Goal: Task Accomplishment & Management: Use online tool/utility

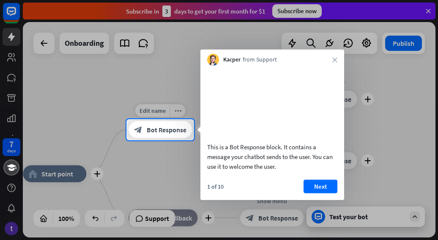
click at [147, 127] on span "Bot Response" at bounding box center [167, 129] width 40 height 8
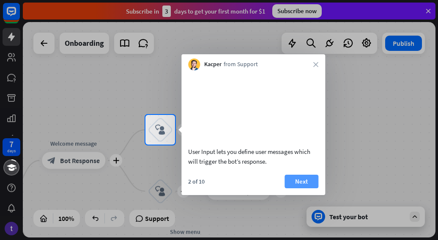
click at [304, 188] on button "Next" at bounding box center [302, 181] width 34 height 14
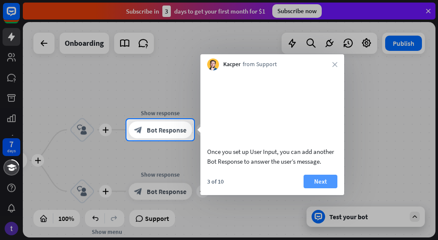
click at [317, 188] on button "Next" at bounding box center [321, 181] width 34 height 14
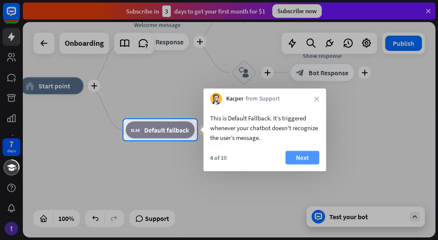
click at [313, 153] on button "Next" at bounding box center [303, 158] width 34 height 14
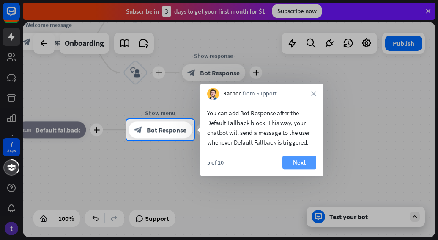
click at [311, 157] on button "Next" at bounding box center [300, 162] width 34 height 14
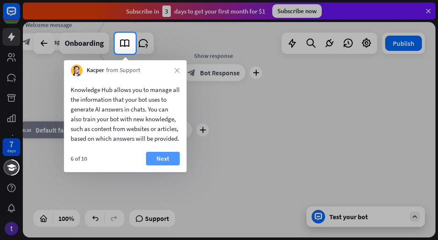
click at [178, 165] on button "Next" at bounding box center [163, 158] width 34 height 14
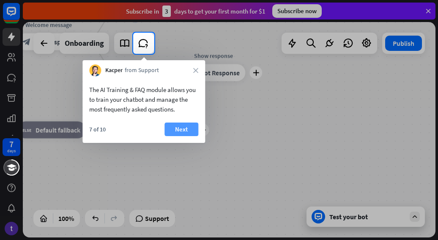
click at [174, 123] on button "Next" at bounding box center [182, 129] width 34 height 14
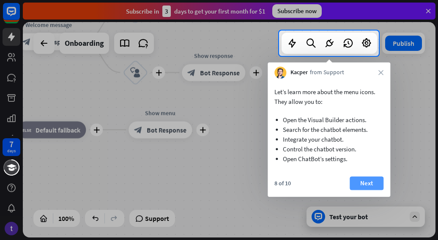
click at [370, 185] on button "Next" at bounding box center [367, 183] width 34 height 14
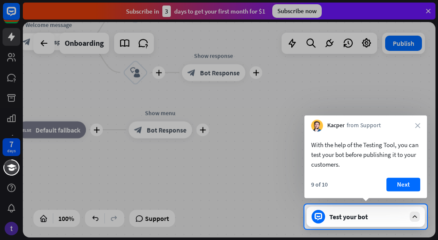
click at [411, 191] on div "9 of 10 Next" at bounding box center [366, 187] width 123 height 20
click at [410, 188] on button "Next" at bounding box center [404, 184] width 34 height 14
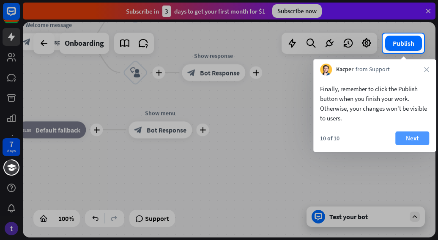
click at [421, 136] on button "Next" at bounding box center [413, 138] width 34 height 14
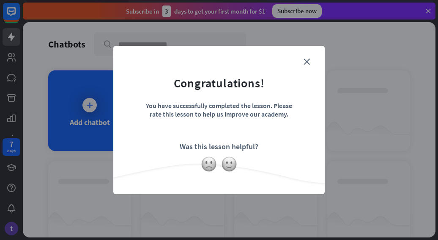
click at [267, 154] on form "Congratulations! You have successfully completed the lesson. Please rate this l…" at bounding box center [219, 106] width 190 height 101
click at [305, 55] on div "close Congratulations! You have successfully completed the lesson. Please rate …" at bounding box center [219, 120] width 212 height 148
click at [306, 58] on form "Congratulations! You have successfully completed the lesson. Please rate this l…" at bounding box center [219, 106] width 190 height 101
click at [306, 61] on icon "close" at bounding box center [307, 61] width 6 height 6
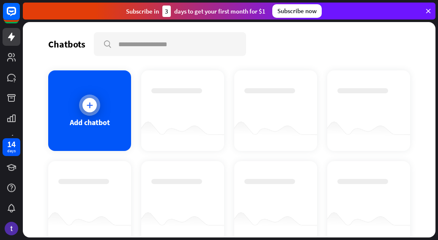
click at [101, 105] on div "Add chatbot" at bounding box center [89, 110] width 83 height 80
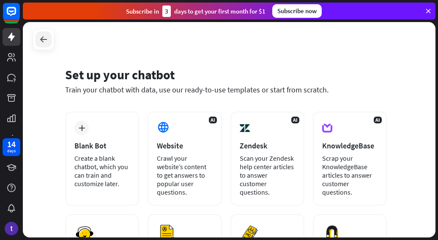
click at [40, 41] on icon at bounding box center [44, 39] width 10 height 10
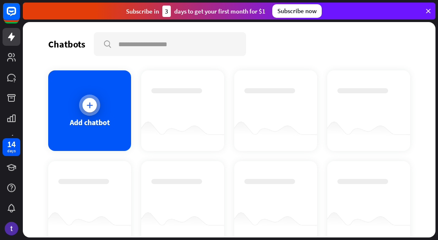
click at [91, 97] on div at bounding box center [89, 104] width 21 height 21
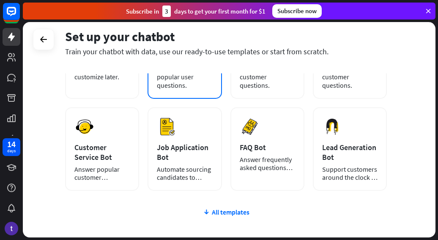
scroll to position [107, 0]
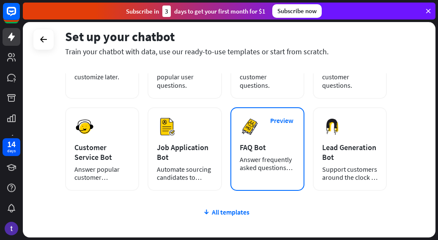
click at [280, 152] on div "Preview FAQ Bot [PERSON_NAME] frequently asked questions with a chatbot and sav…" at bounding box center [268, 148] width 74 height 83
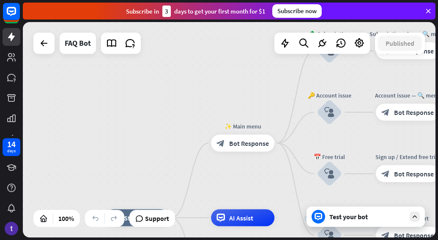
click at [210, 80] on div "home_2 Start point ✨ Main menu block_bot_response Bot Response 💲 Subscription b…" at bounding box center [229, 129] width 413 height 215
click at [229, 81] on div "home_2 Start point ✨ Main menu block_bot_response Bot Response 💲 Subscription b…" at bounding box center [229, 129] width 413 height 215
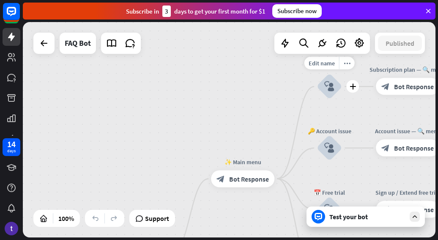
click at [322, 89] on div "block_user_input" at bounding box center [329, 86] width 25 height 25
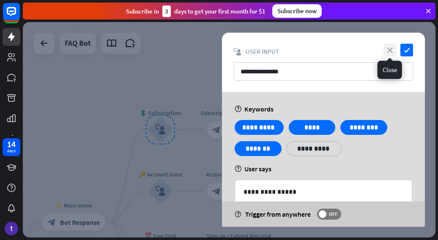
click at [385, 51] on icon "close" at bounding box center [390, 50] width 13 height 13
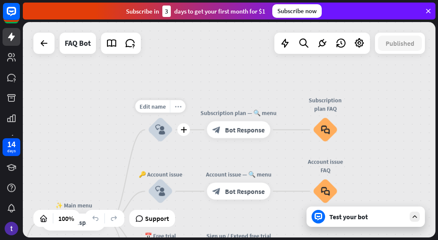
click at [172, 110] on div "more_horiz" at bounding box center [178, 106] width 16 height 13
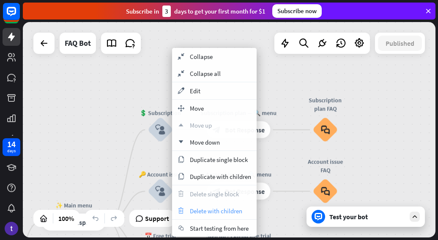
click at [213, 212] on span "Delete with children" at bounding box center [216, 211] width 52 height 8
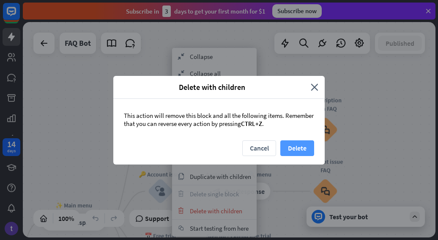
click at [294, 147] on button "Delete" at bounding box center [298, 148] width 34 height 16
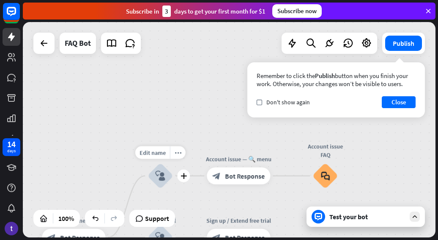
click at [160, 172] on icon "block_user_input" at bounding box center [160, 176] width 10 height 10
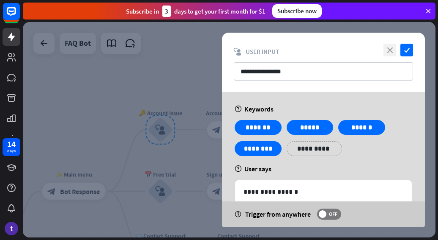
click at [390, 51] on icon "close" at bounding box center [390, 50] width 13 height 13
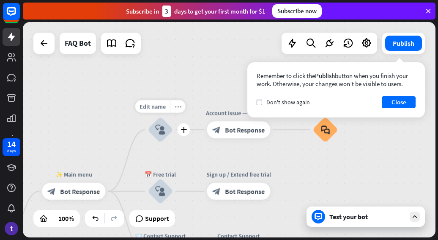
click at [177, 107] on icon "more_horiz" at bounding box center [178, 106] width 7 height 6
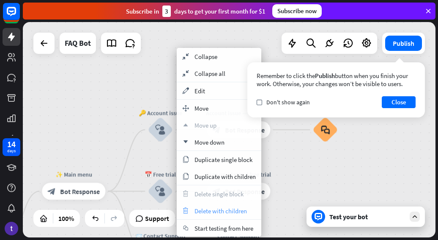
click at [219, 207] on span "Delete with children" at bounding box center [221, 211] width 52 height 8
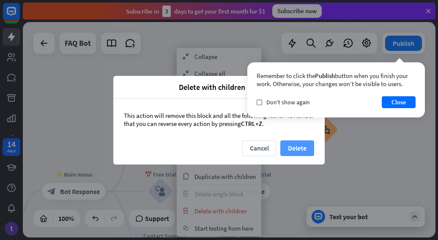
click at [283, 146] on button "Delete" at bounding box center [298, 148] width 34 height 16
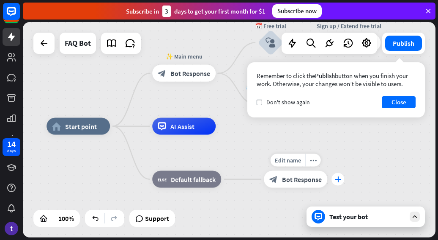
click at [333, 183] on div "plus" at bounding box center [338, 179] width 13 height 13
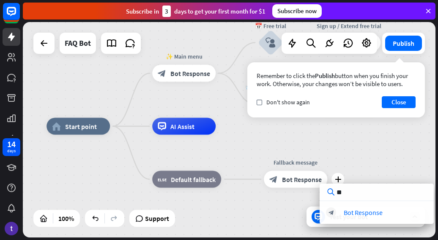
type input "**"
click at [377, 218] on div "** block_bot_response Bot Response" at bounding box center [377, 203] width 114 height 40
drag, startPoint x: 377, startPoint y: 218, endPoint x: 363, endPoint y: 211, distance: 15.3
click at [363, 211] on div "Bot Response" at bounding box center [363, 212] width 39 height 8
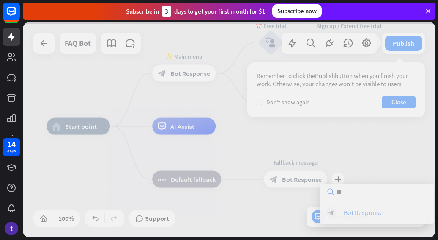
click at [363, 211] on div at bounding box center [229, 129] width 413 height 215
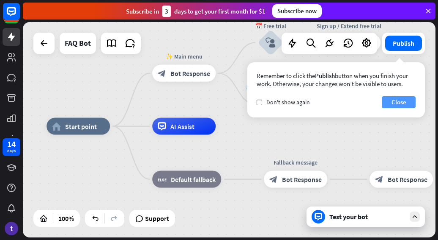
click at [388, 103] on button "Close" at bounding box center [399, 102] width 34 height 12
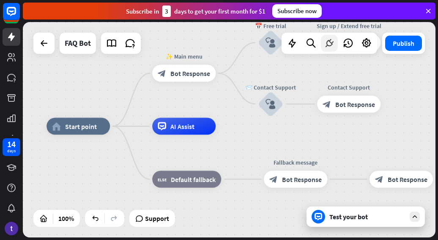
click at [330, 41] on icon at bounding box center [329, 43] width 11 height 11
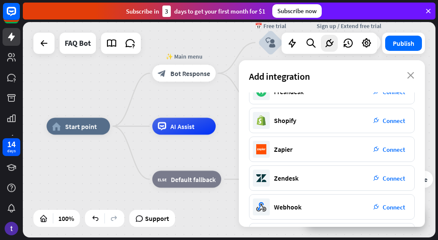
scroll to position [189, 0]
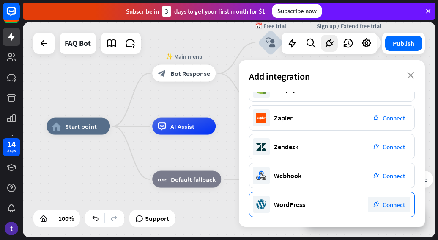
click at [381, 198] on div "plug_integration Connect" at bounding box center [389, 203] width 42 height 15
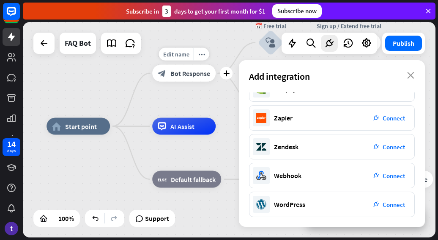
click at [191, 82] on div "Edit name more_horiz plus block_bot_response Bot Response" at bounding box center [183, 73] width 63 height 17
click at [214, 99] on div "home_2 Start point ✨ Main menu block_bot_response Bot Response 📅 Free trial blo…" at bounding box center [229, 129] width 413 height 215
click at [115, 89] on div "home_2 Start point ✨ Main menu block_bot_response Bot Response 📅 Free trial blo…" at bounding box center [229, 129] width 413 height 215
click at [410, 73] on icon "close" at bounding box center [411, 75] width 7 height 7
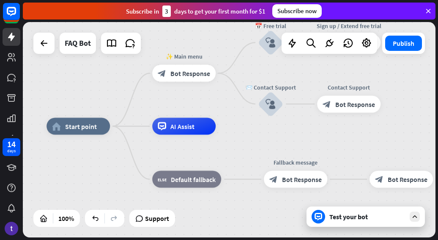
click at [413, 220] on icon at bounding box center [415, 216] width 8 height 8
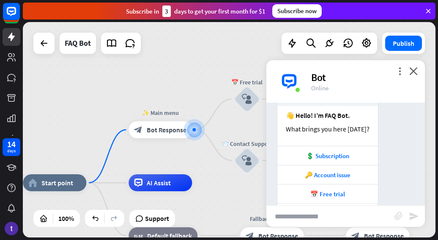
scroll to position [123, 0]
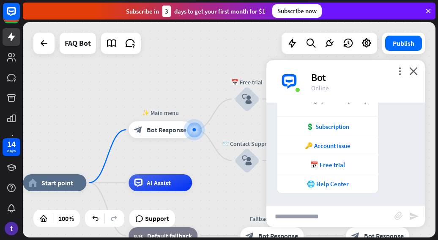
click at [323, 214] on input "text" at bounding box center [331, 215] width 128 height 21
type input "*****"
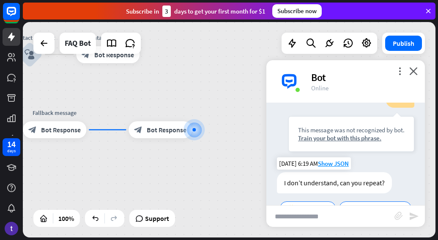
scroll to position [250, 0]
click at [197, 130] on div "plus" at bounding box center [202, 129] width 13 height 13
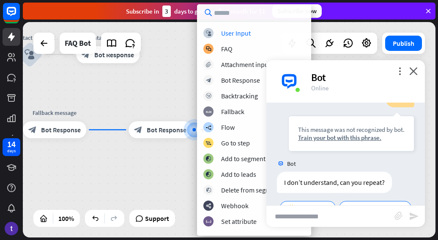
click at [220, 17] on input "text" at bounding box center [254, 12] width 114 height 17
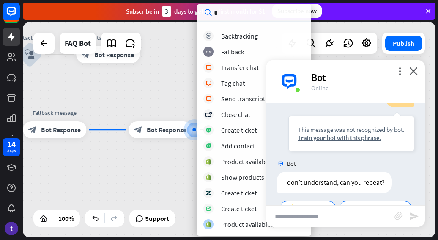
scroll to position [0, 0]
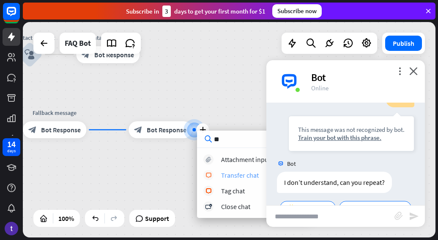
type input "**"
click at [258, 176] on div "block_livechat Transfer chat" at bounding box center [255, 175] width 102 height 10
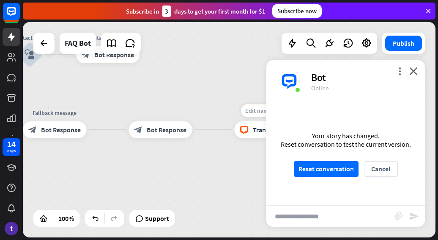
click at [247, 115] on div "Edit name" at bounding box center [258, 110] width 35 height 13
click at [303, 211] on input "text" at bounding box center [331, 215] width 128 height 21
type input "*****"
click at [305, 223] on input "*****" at bounding box center [331, 215] width 128 height 21
click at [411, 217] on icon "send" at bounding box center [414, 216] width 10 height 10
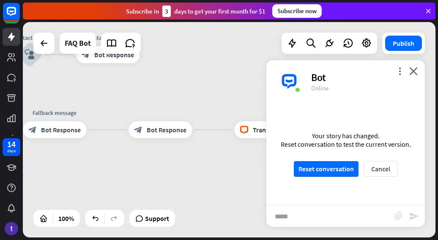
click at [415, 221] on div "***** block_attachment send" at bounding box center [346, 216] width 159 height 22
click at [414, 219] on icon "send" at bounding box center [414, 216] width 10 height 10
click at [411, 71] on icon "close" at bounding box center [414, 71] width 8 height 8
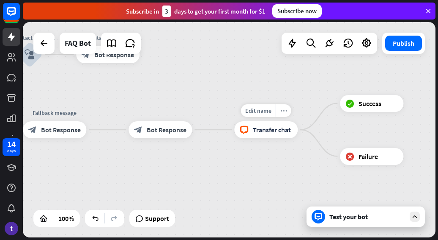
click at [285, 110] on icon "more_horiz" at bounding box center [284, 110] width 7 height 6
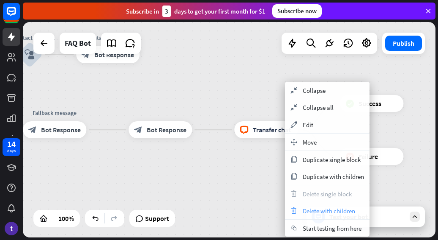
click at [315, 209] on span "Delete with children" at bounding box center [329, 211] width 52 height 8
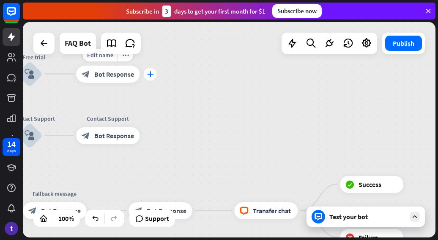
click at [150, 79] on div "plus" at bounding box center [150, 73] width 13 height 13
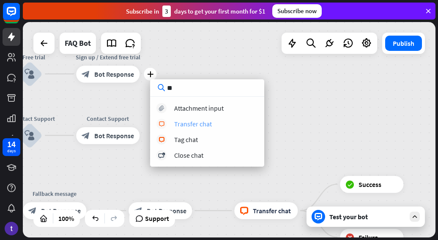
type input "**"
click at [195, 118] on div "block_livechat Transfer chat" at bounding box center [208, 123] width 102 height 10
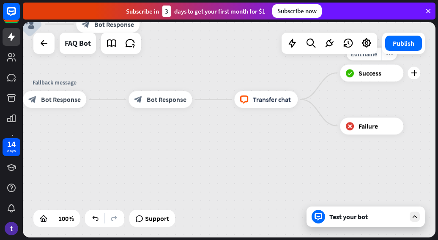
click at [388, 55] on icon "more_horiz" at bounding box center [389, 53] width 7 height 6
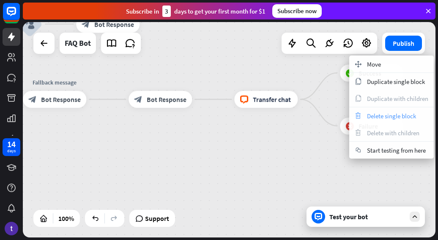
click at [387, 115] on span "Delete single block" at bounding box center [391, 116] width 49 height 8
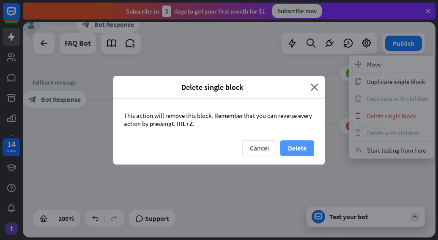
click at [304, 140] on button "Delete" at bounding box center [298, 148] width 34 height 16
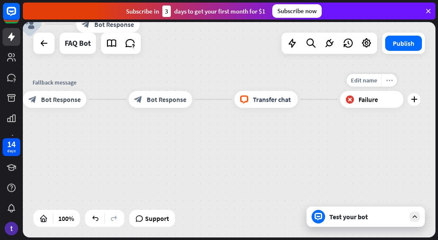
click at [387, 83] on icon "more_horiz" at bounding box center [389, 80] width 7 height 6
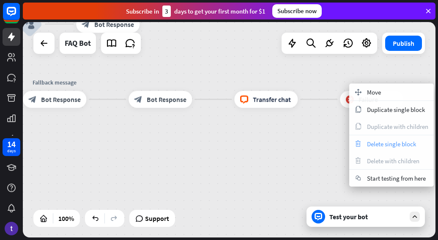
click at [388, 141] on span "Delete single block" at bounding box center [391, 144] width 49 height 8
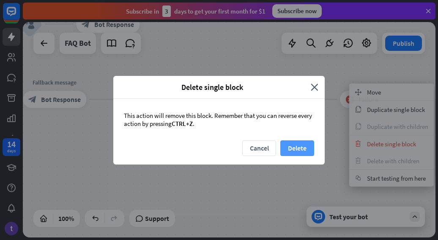
click at [312, 145] on button "Delete" at bounding box center [298, 148] width 34 height 16
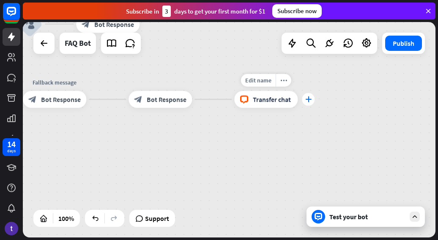
click at [305, 100] on div "plus" at bounding box center [308, 99] width 13 height 13
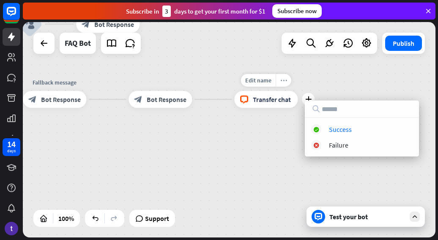
click at [284, 80] on icon "more_horiz" at bounding box center [284, 80] width 7 height 6
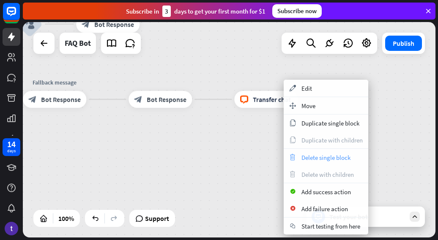
click at [317, 160] on span "Delete single block" at bounding box center [326, 157] width 49 height 8
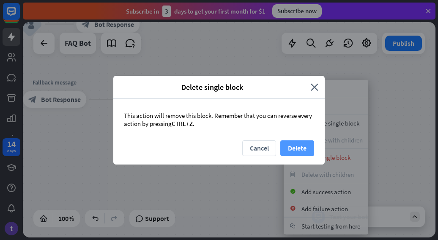
click at [301, 149] on button "Delete" at bounding box center [298, 148] width 34 height 16
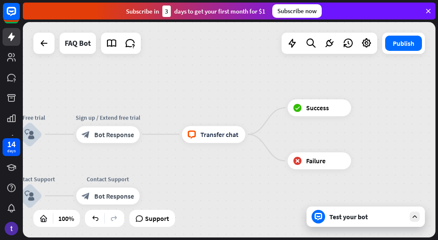
click at [415, 218] on icon at bounding box center [415, 216] width 8 height 8
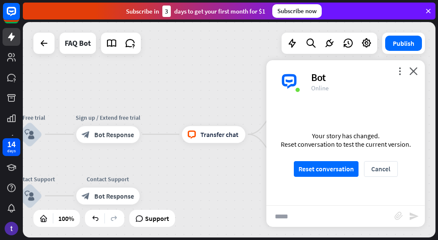
click at [316, 213] on input "*****" at bounding box center [331, 215] width 128 height 21
